Goal: Complete application form

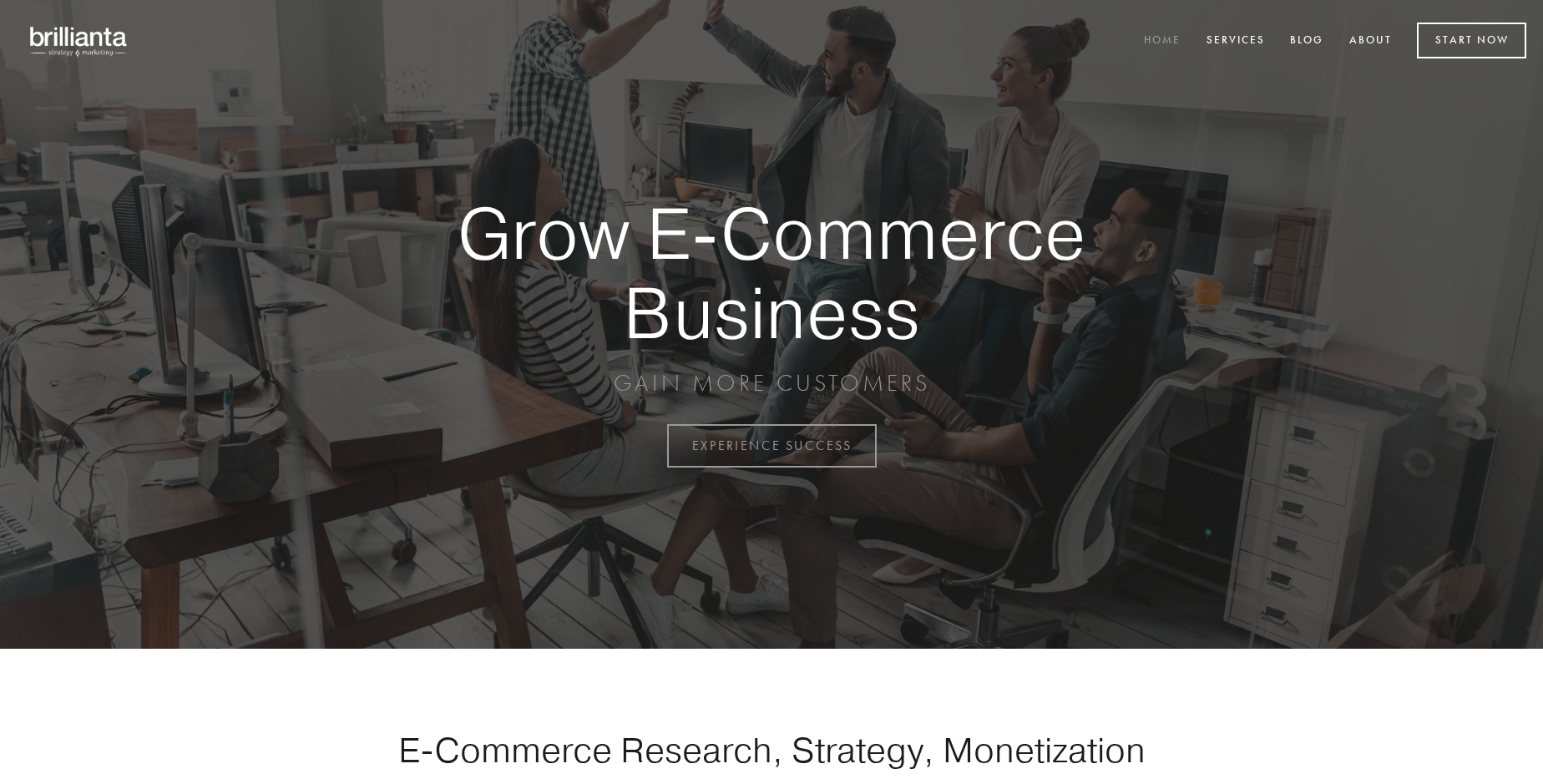
scroll to position [4375, 0]
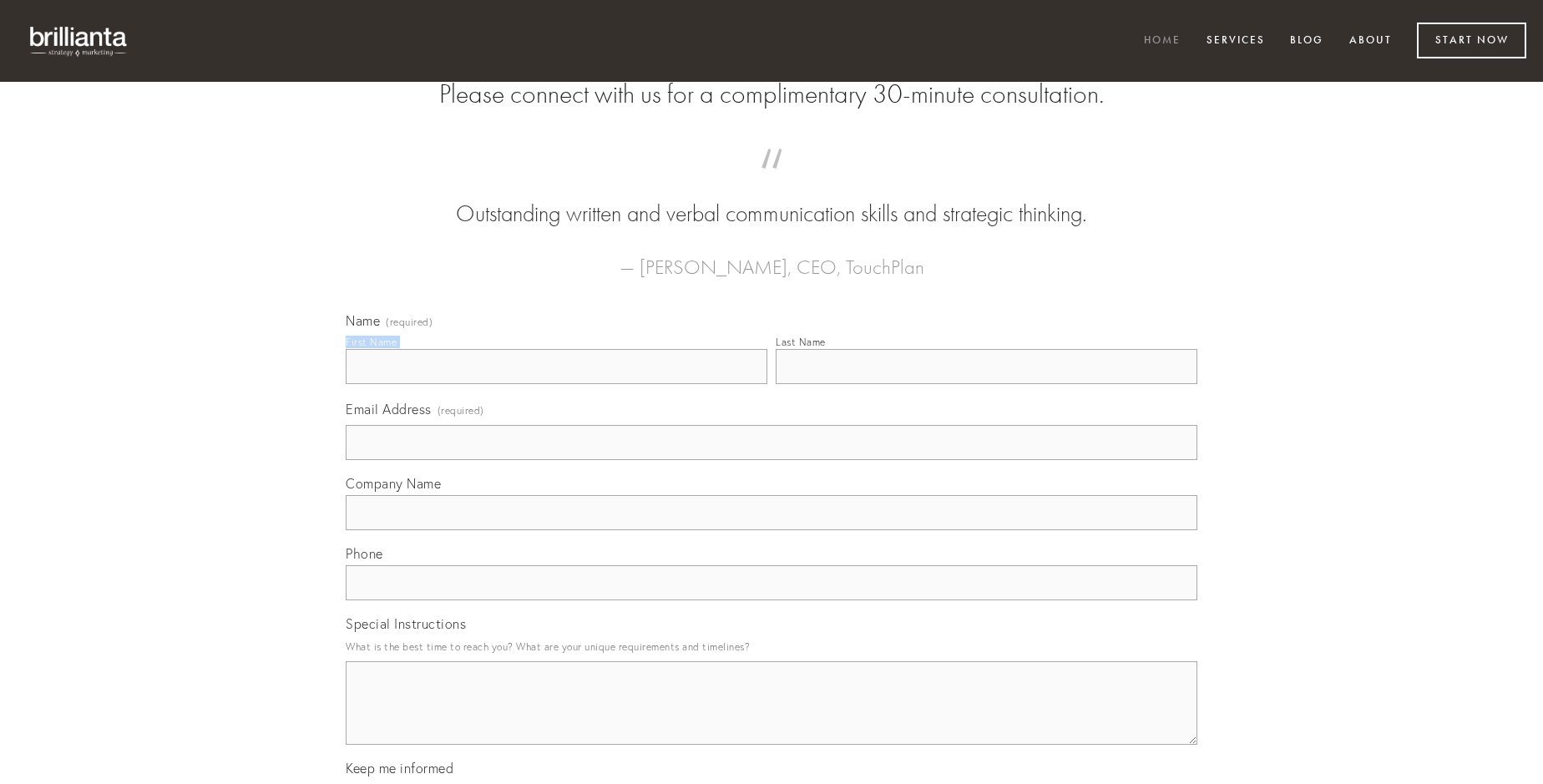
type input "[PERSON_NAME]"
click at [986, 384] on input "Last Name" at bounding box center [987, 367] width 422 height 35
type input "[PERSON_NAME]"
click at [771, 460] on input "Email Address (required)" at bounding box center [771, 442] width 852 height 35
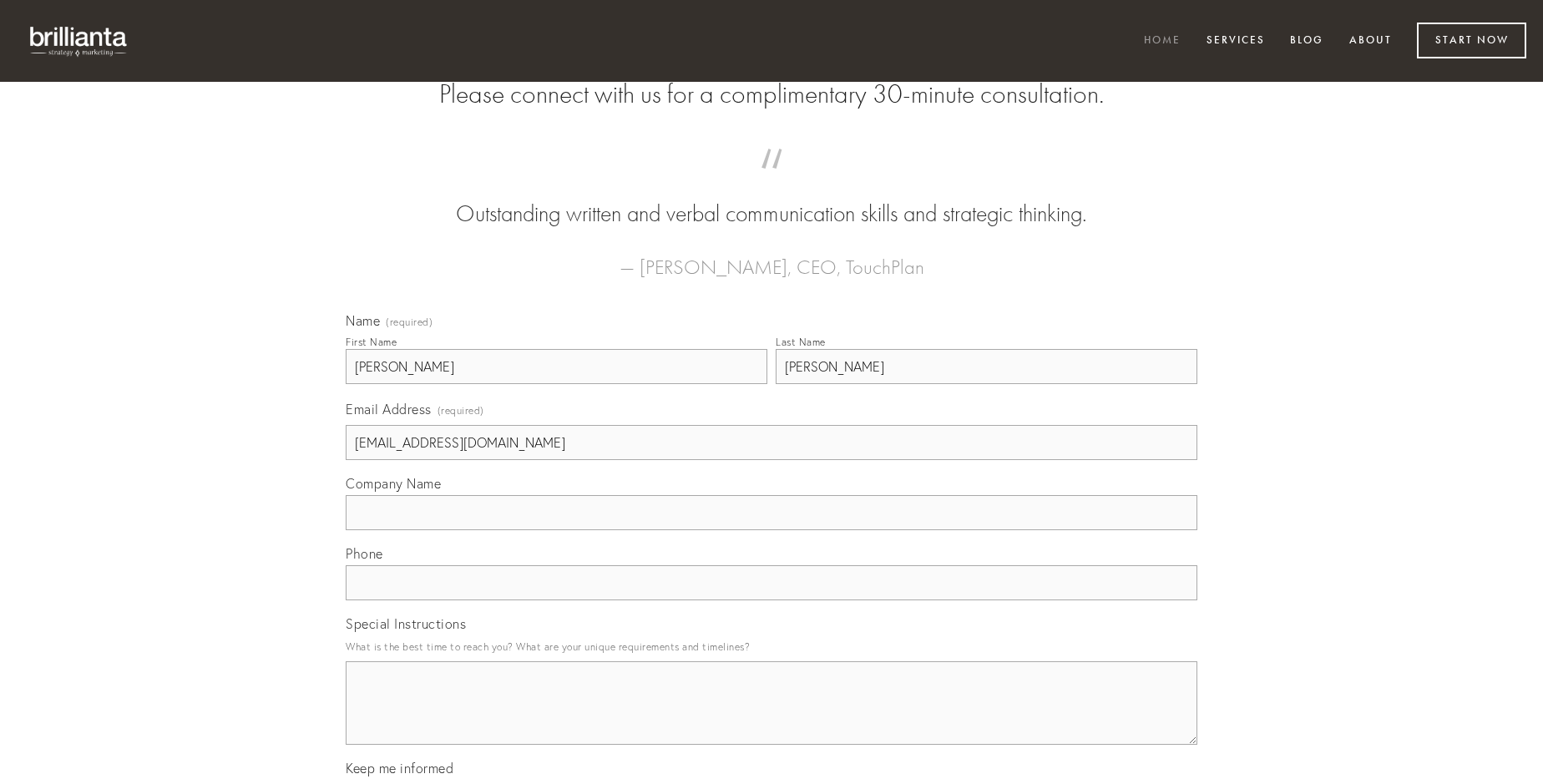
type input "[EMAIL_ADDRESS][DOMAIN_NAME]"
click at [771, 530] on input "Company Name" at bounding box center [771, 513] width 852 height 35
type input "vinco"
click at [771, 600] on input "text" at bounding box center [771, 582] width 852 height 35
click at [771, 718] on textarea "Special Instructions" at bounding box center [771, 703] width 852 height 84
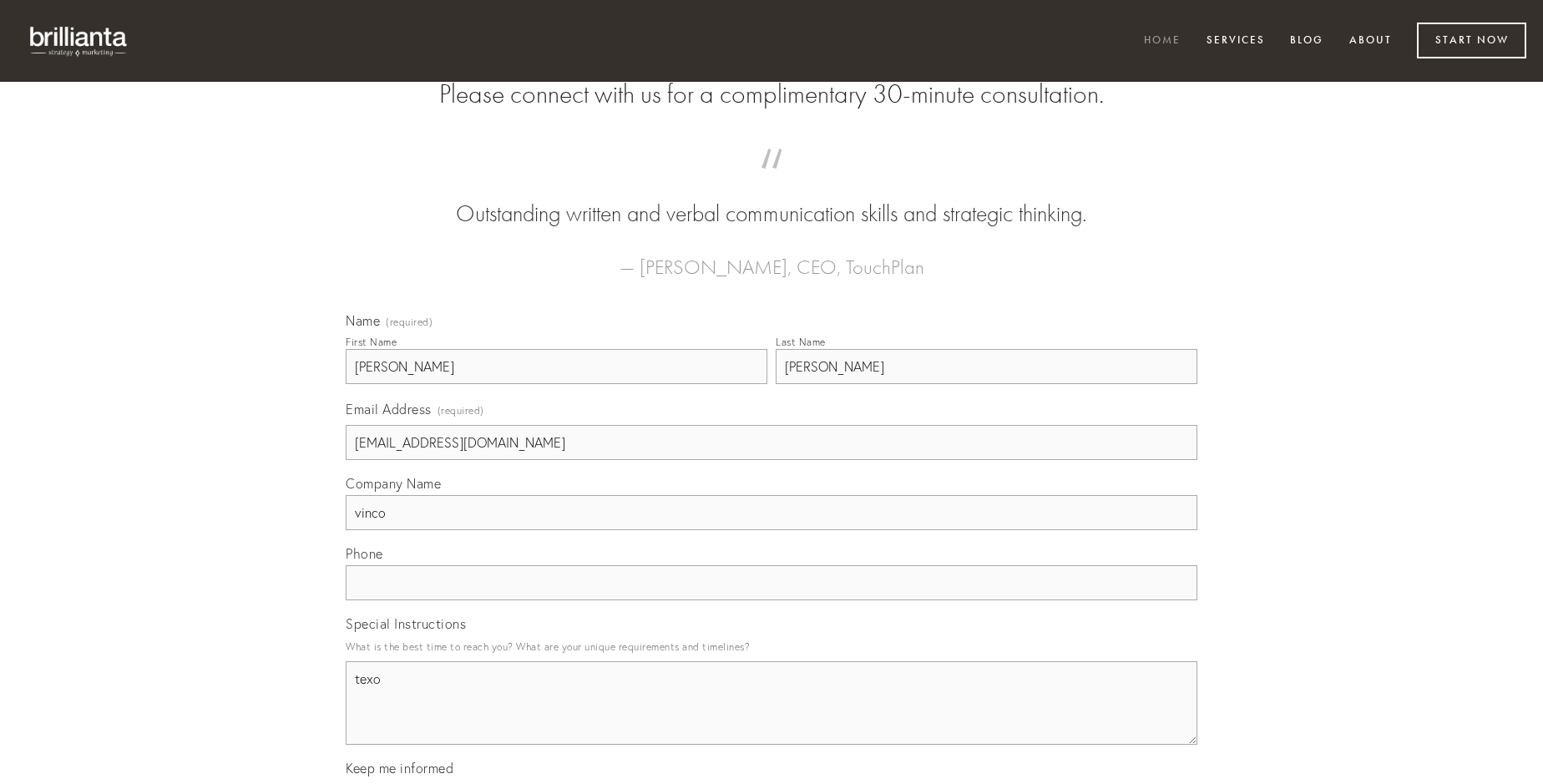
type textarea "texo"
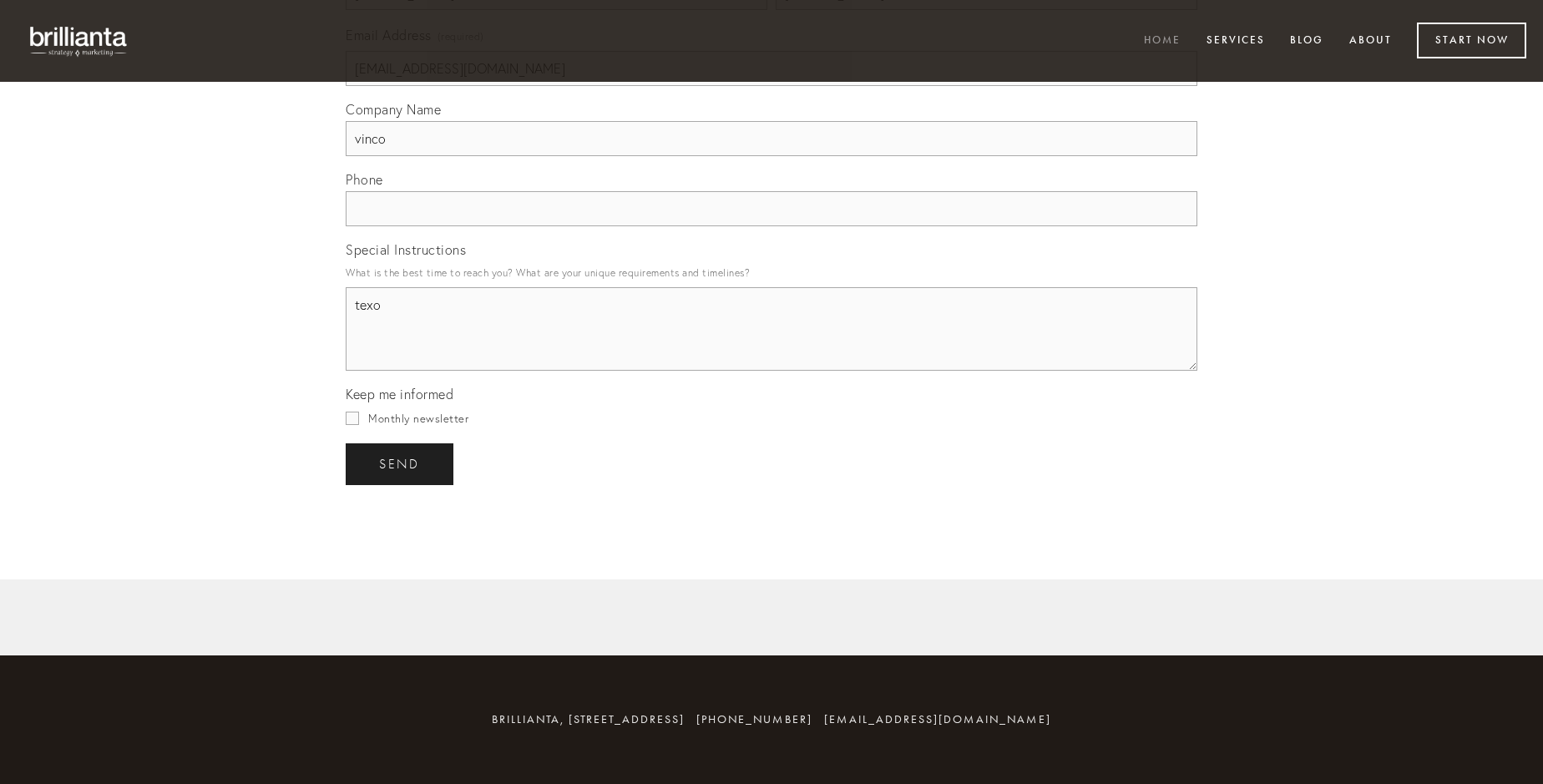
click at [400, 464] on span "send" at bounding box center [399, 464] width 41 height 15
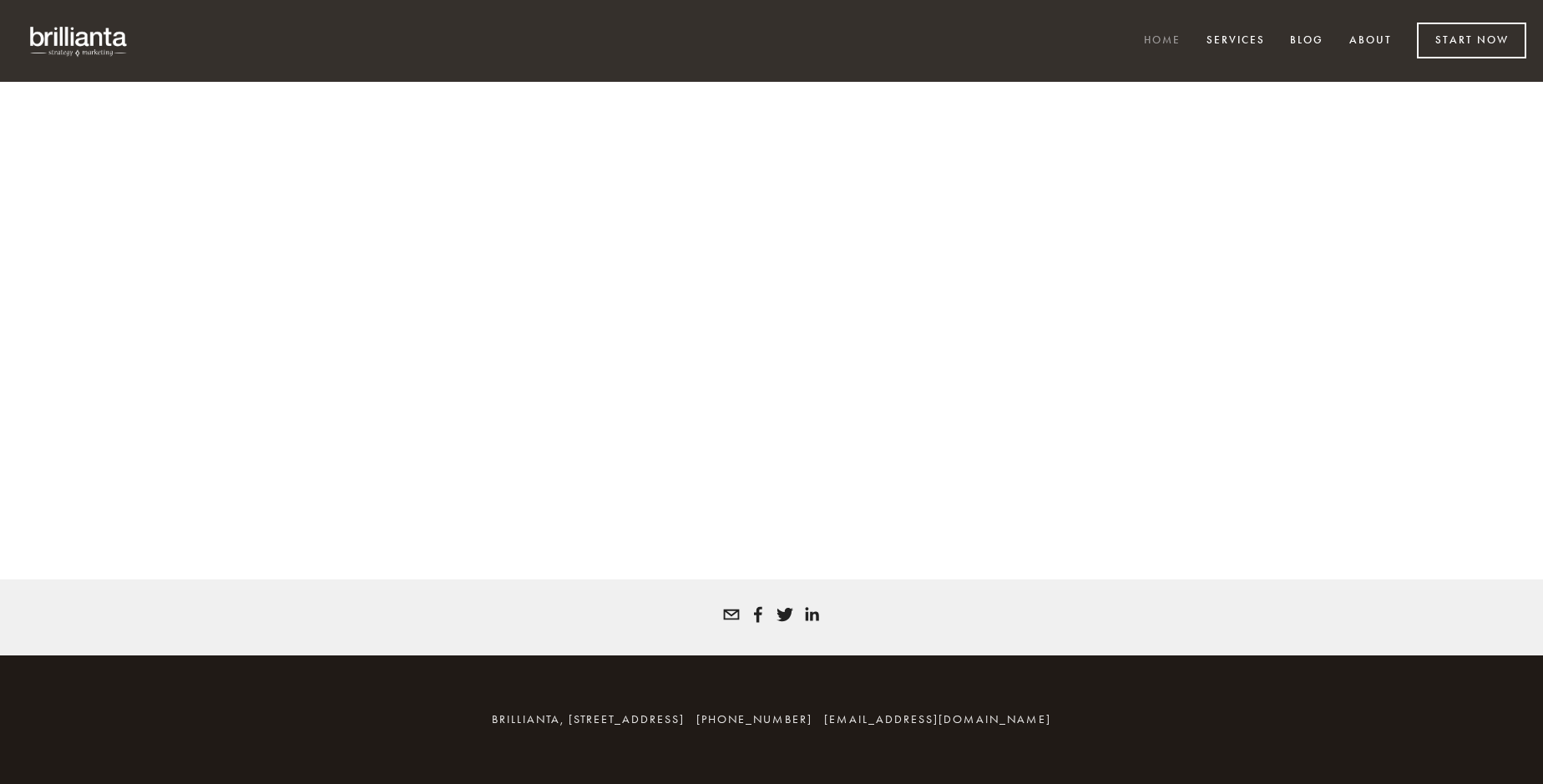
scroll to position [4353, 0]
